Goal: Task Accomplishment & Management: Use online tool/utility

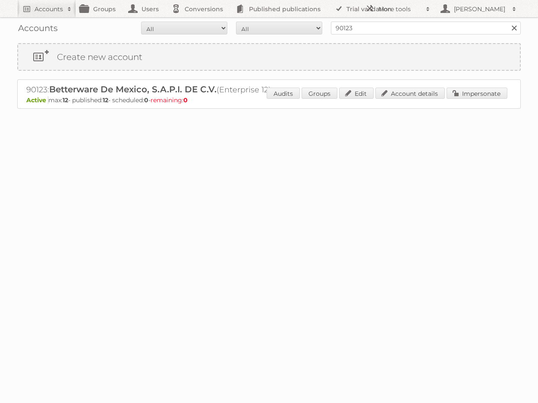
click at [287, 187] on body "Accounts Search Advanced Search Create new account Groups Users Conversions Pub…" at bounding box center [269, 201] width 538 height 403
click at [459, 94] on link "Impersonate" at bounding box center [476, 93] width 61 height 11
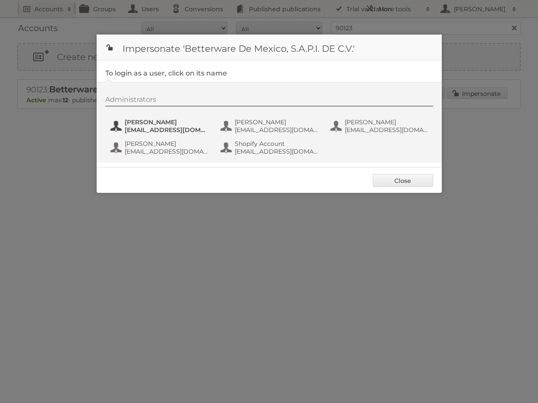
click at [144, 120] on span "Cesar" at bounding box center [167, 122] width 84 height 8
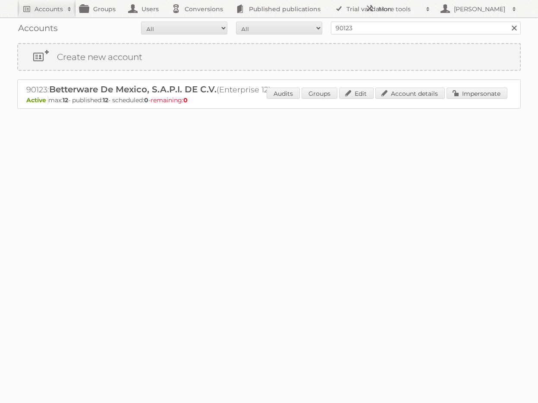
click at [512, 28] on link at bounding box center [513, 28] width 13 height 13
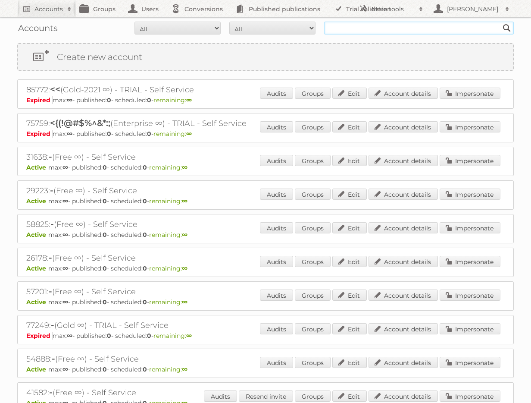
click at [426, 28] on input "text" at bounding box center [419, 28] width 190 height 13
type input "o"
type input "rodrigo"
click at [501, 22] on input "Search" at bounding box center [507, 28] width 13 height 13
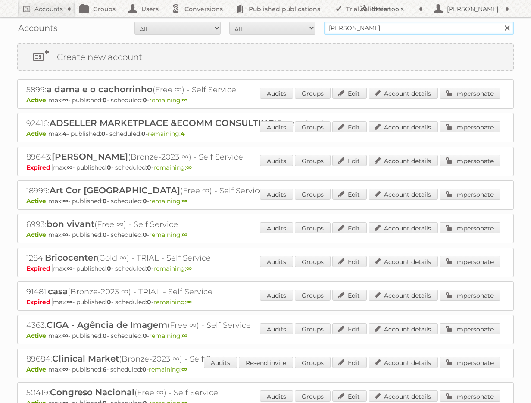
click at [360, 31] on input "rodrigo" at bounding box center [419, 28] width 190 height 13
type input "rodrigo soares"
click at [501, 22] on input "Search" at bounding box center [507, 28] width 13 height 13
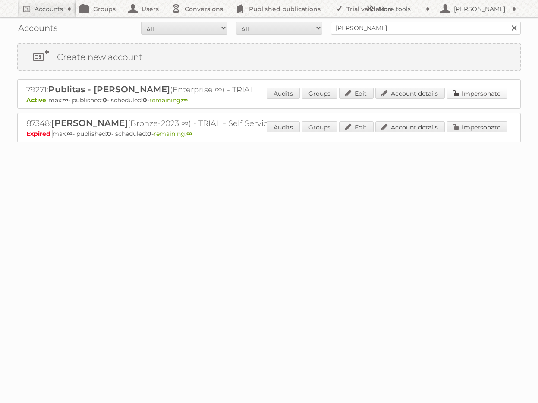
click at [456, 95] on link "Impersonate" at bounding box center [476, 93] width 61 height 11
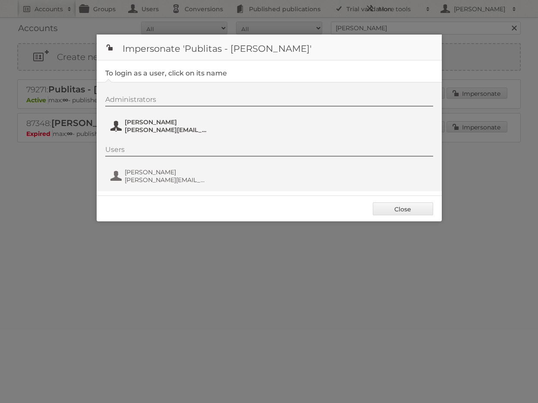
click at [139, 124] on span "[PERSON_NAME]" at bounding box center [167, 122] width 84 height 8
